Goal: Check status: Check status

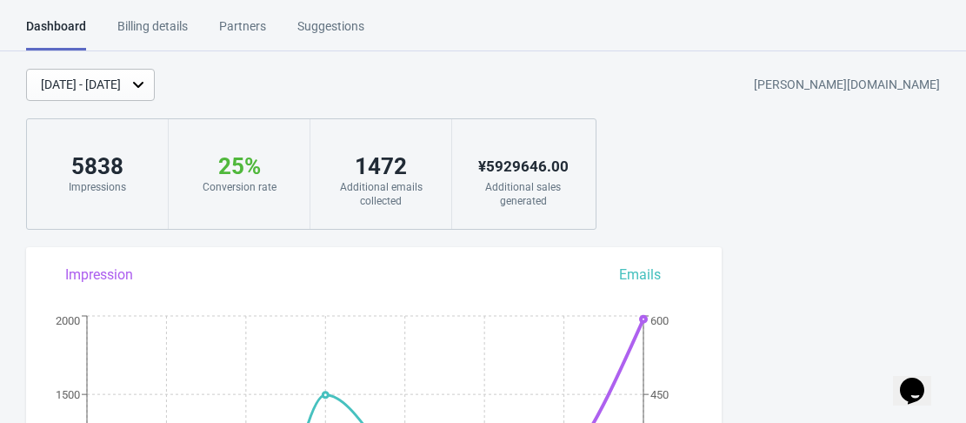
click at [121, 82] on div "[DATE] - [DATE]" at bounding box center [81, 85] width 80 height 18
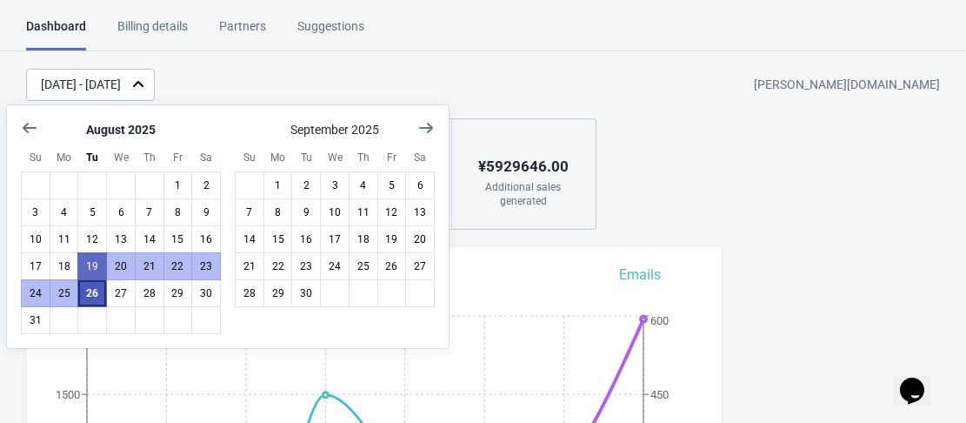
click at [97, 296] on button "26" at bounding box center [92, 293] width 30 height 28
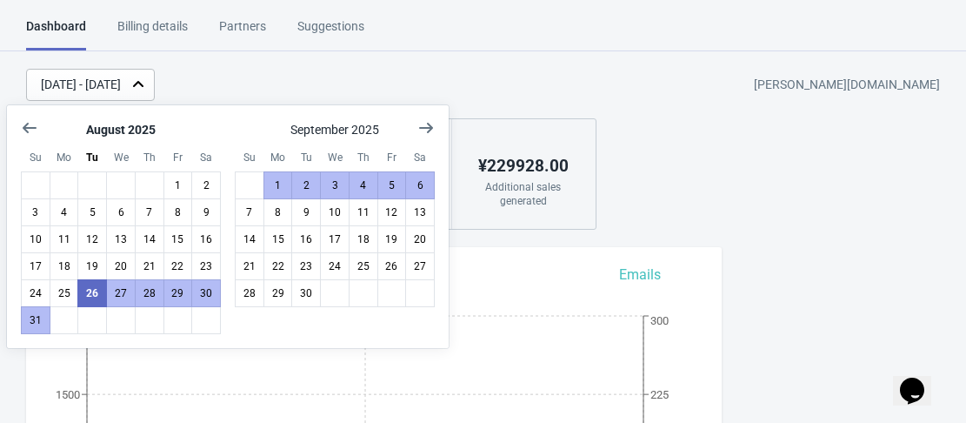
click at [539, 97] on div "[DATE] - [DATE] [PERSON_NAME][DOMAIN_NAME]" at bounding box center [496, 85] width 940 height 32
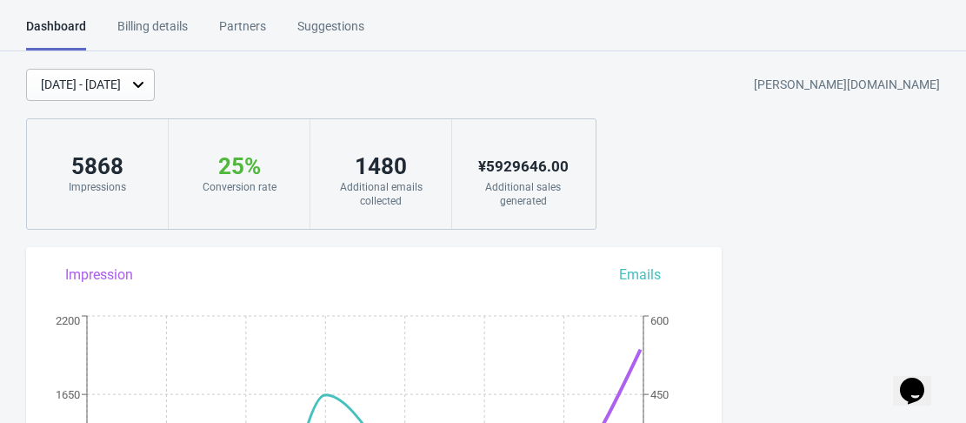
click at [121, 88] on div "[DATE] - [DATE]" at bounding box center [81, 85] width 80 height 18
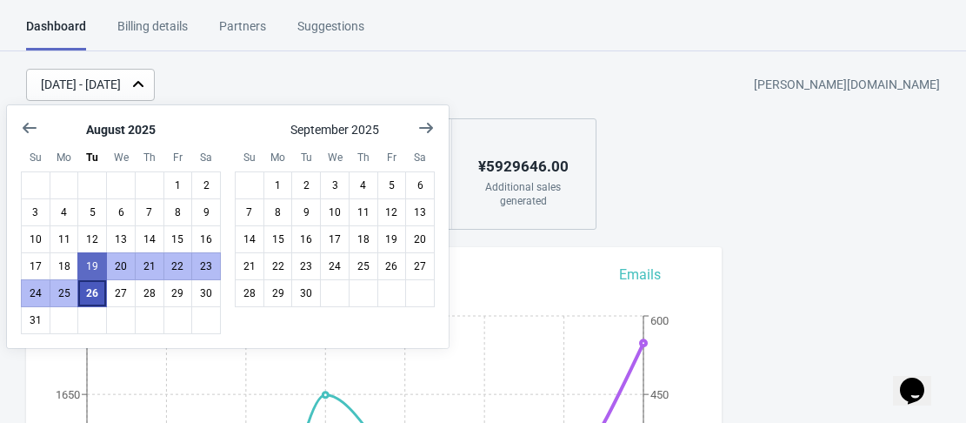
click at [93, 304] on button "26" at bounding box center [92, 293] width 30 height 28
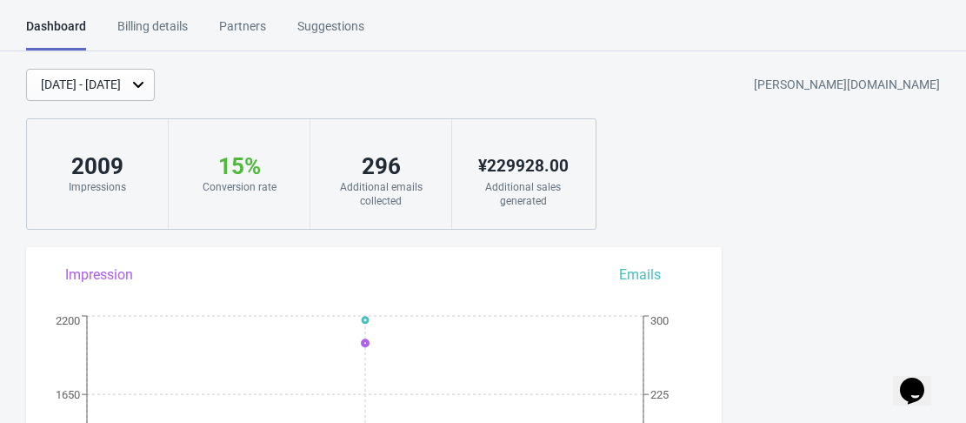
click at [121, 90] on div "[DATE] - [DATE]" at bounding box center [81, 85] width 80 height 18
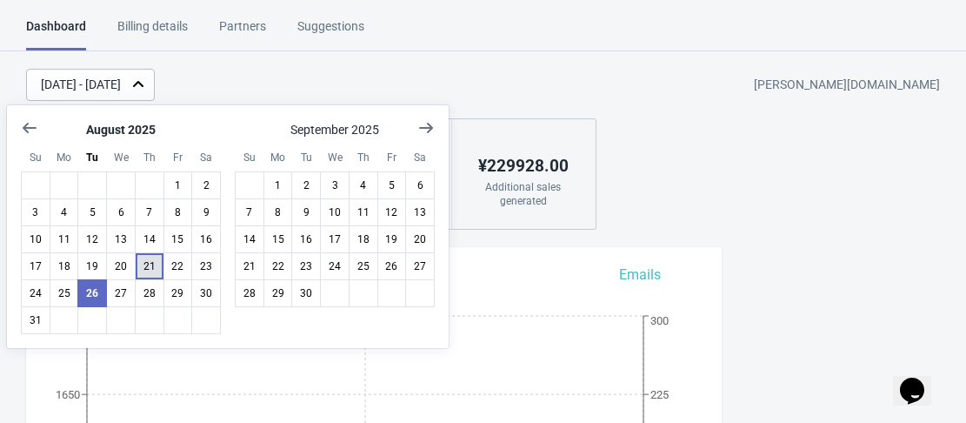
click at [156, 257] on button "21" at bounding box center [150, 266] width 30 height 28
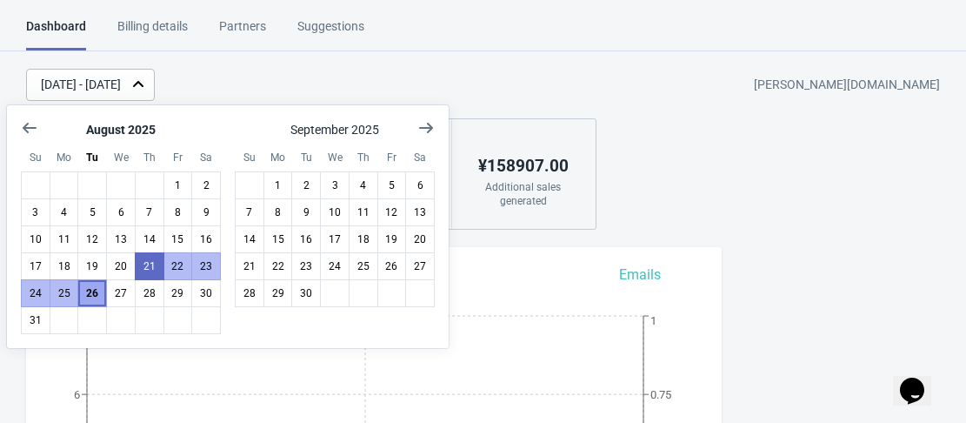
click at [97, 294] on button "26" at bounding box center [92, 293] width 30 height 28
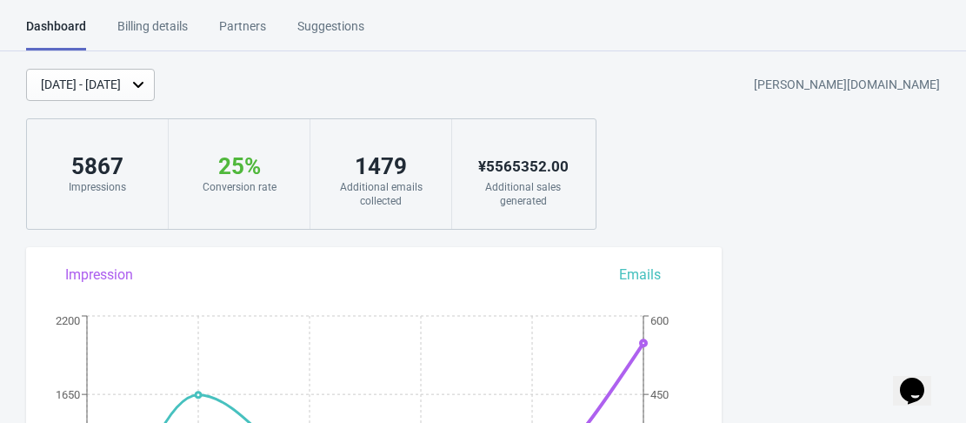
click at [121, 83] on div "Aug 21, 2025 - Aug 26, 2025" at bounding box center [81, 85] width 80 height 18
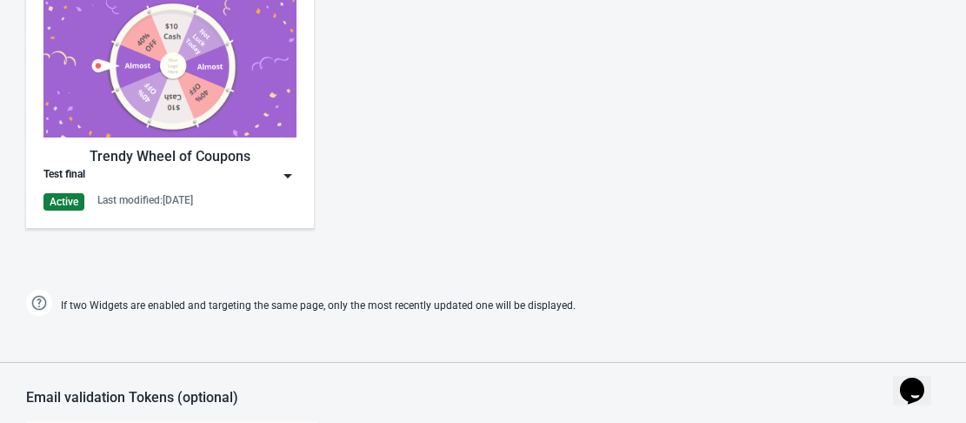
scroll to position [870, 0]
